Goal: Find specific page/section: Find specific page/section

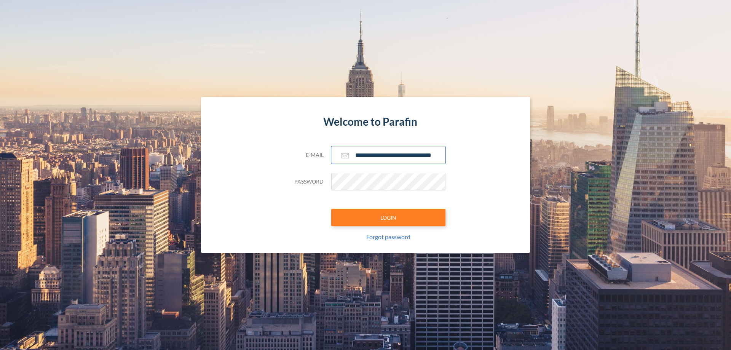
scroll to position [0, 12]
type input "**********"
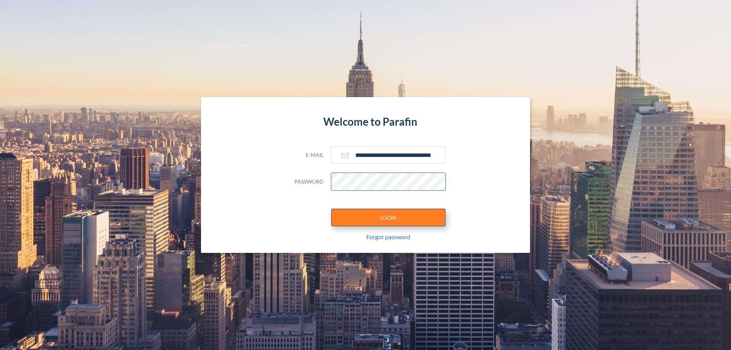
scroll to position [0, 0]
click at [389, 218] on button "LOGIN" at bounding box center [388, 218] width 114 height 18
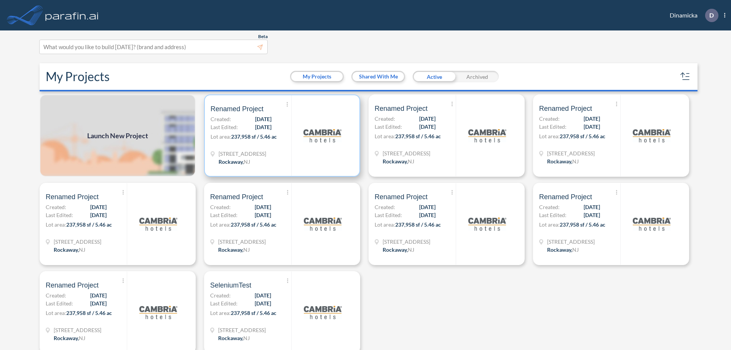
scroll to position [2, 0]
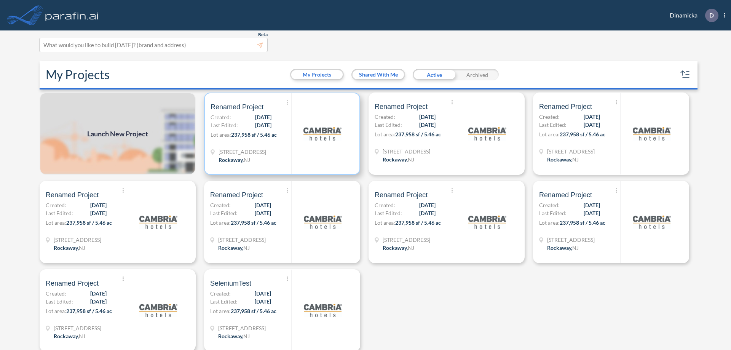
click at [281, 134] on p "Lot area: 237,958 sf / 5.46 ac" at bounding box center [251, 136] width 81 height 11
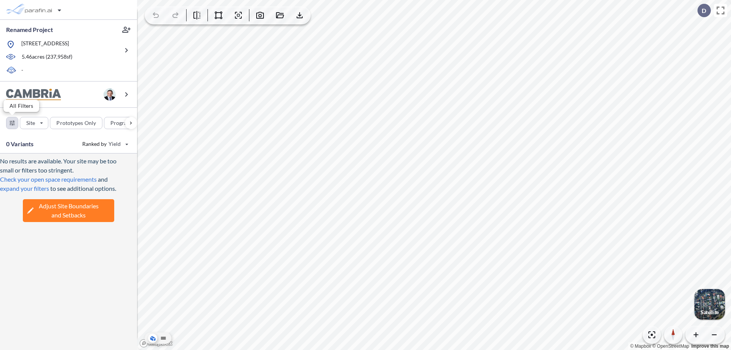
click at [12, 123] on div "button" at bounding box center [11, 122] width 11 height 11
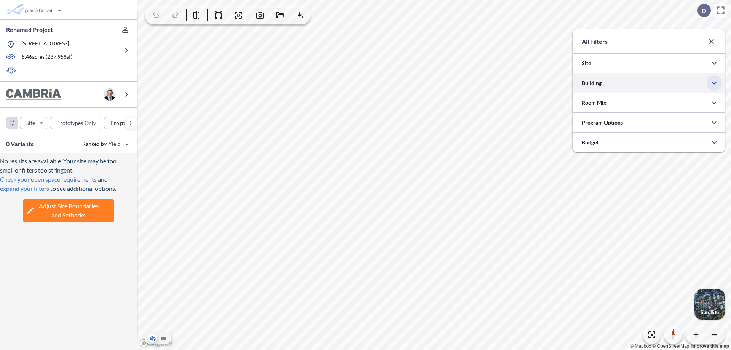
scroll to position [380980, 380827]
click at [715, 83] on icon "button" at bounding box center [714, 82] width 9 height 9
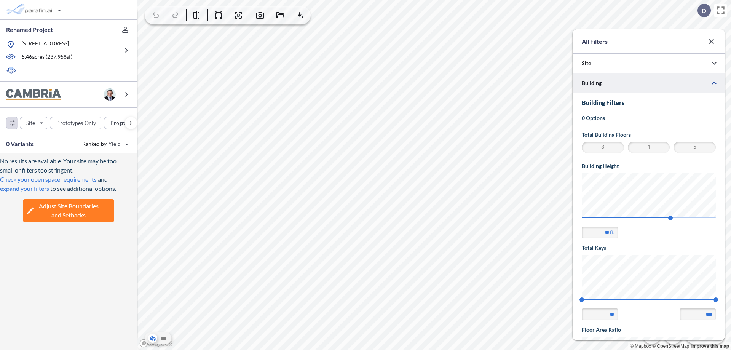
scroll to position [133, 0]
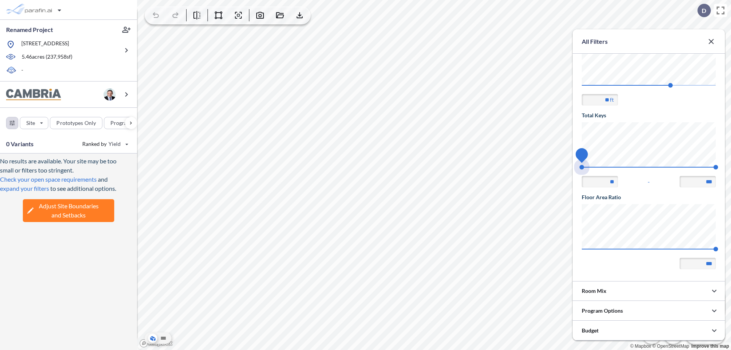
drag, startPoint x: 582, startPoint y: 167, endPoint x: 716, endPoint y: 167, distance: 134.1
click at [716, 167] on span "74 140" at bounding box center [649, 170] width 134 height 6
type input "***"
